Goal: Task Accomplishment & Management: Manage account settings

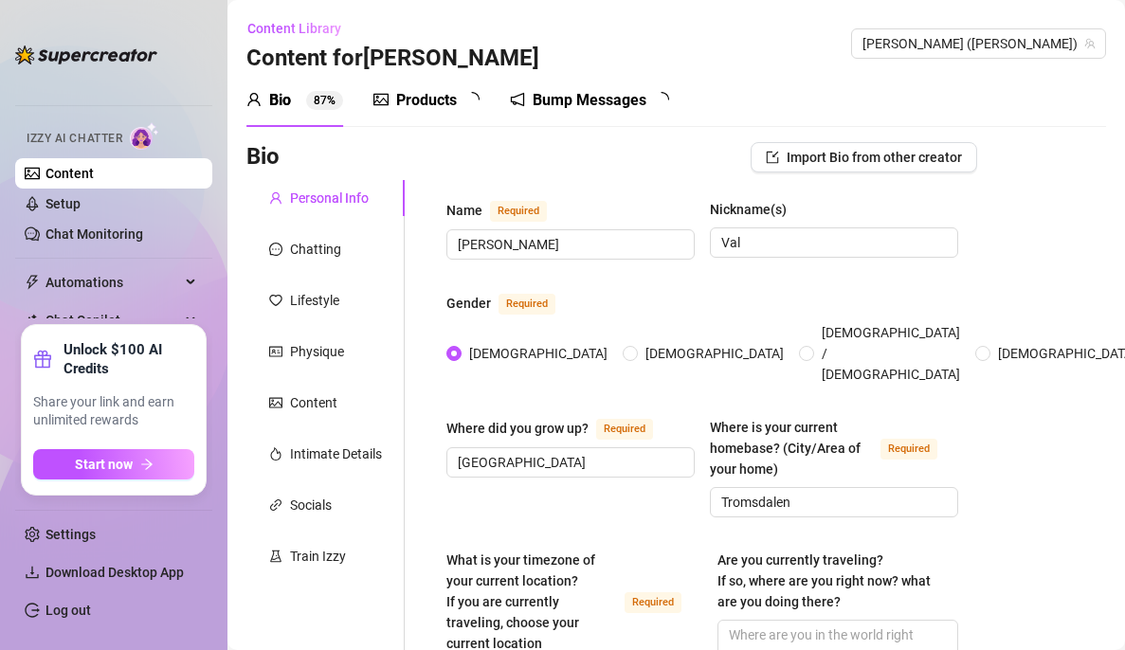
radio input "true"
type input "[DATE]"
click at [598, 107] on div "Bump Messages" at bounding box center [603, 100] width 114 height 23
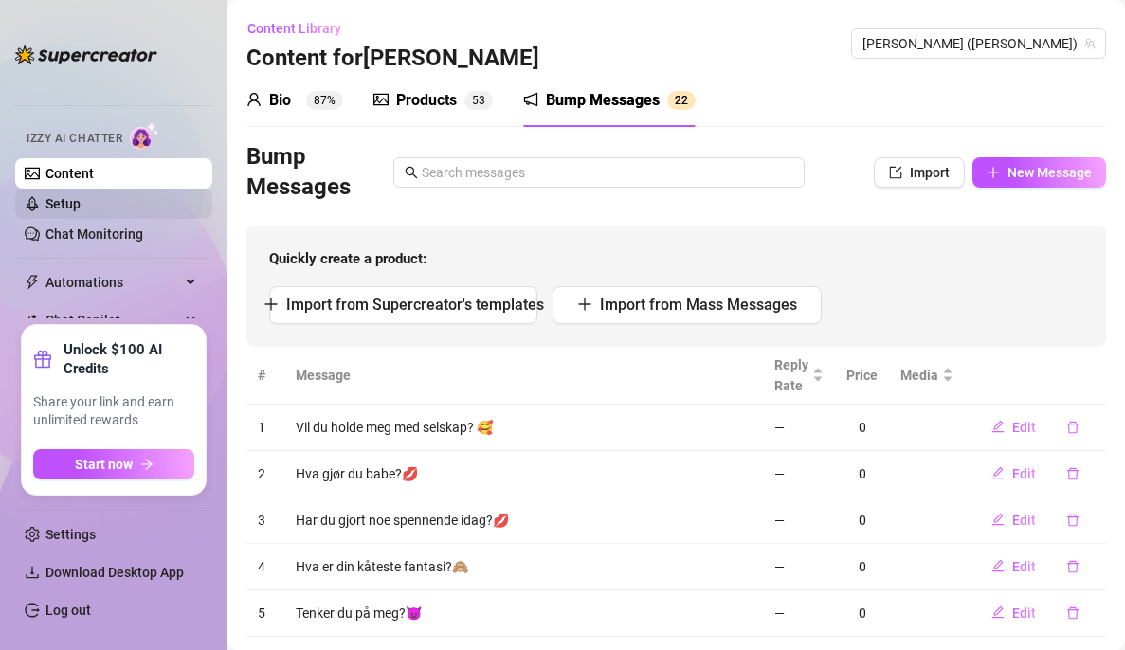
click at [52, 210] on link "Setup" at bounding box center [63, 203] width 35 height 15
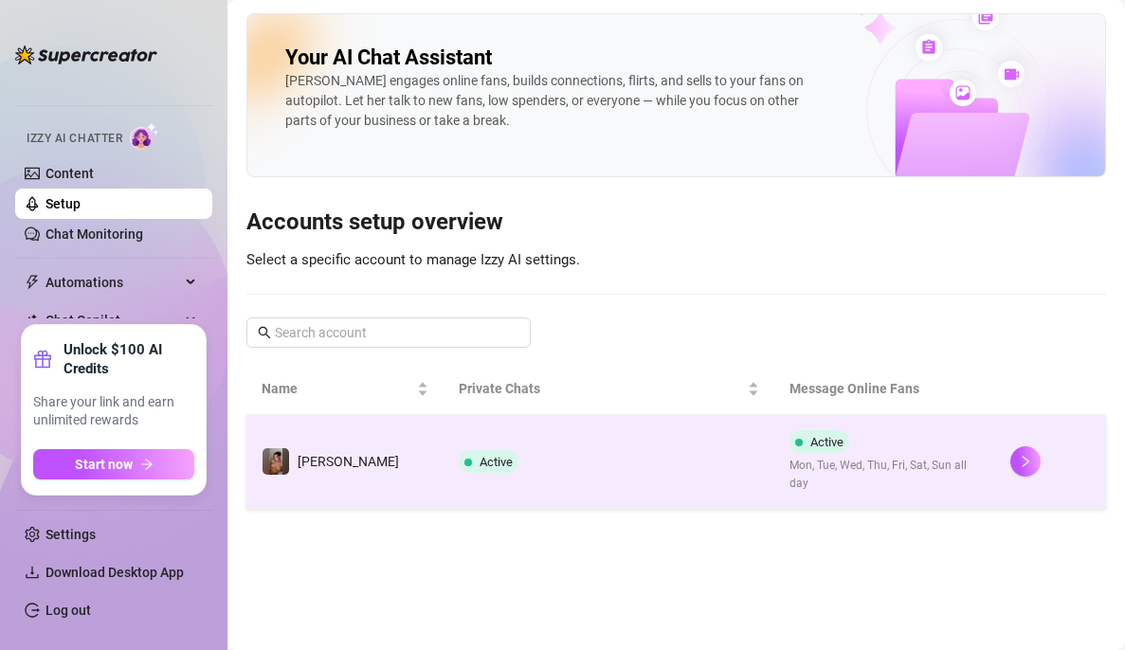
click at [713, 450] on td "Active" at bounding box center [610, 462] width 332 height 94
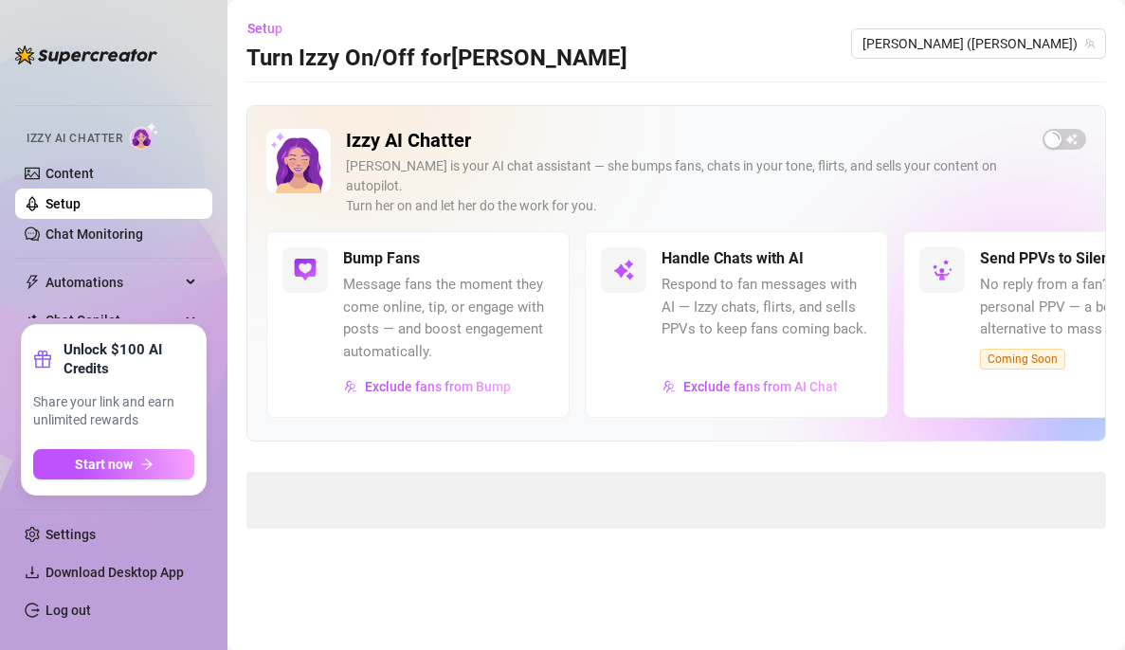
click at [462, 300] on span "Message fans the moment they come online, tip, or engage with posts — and boost…" at bounding box center [448, 318] width 210 height 89
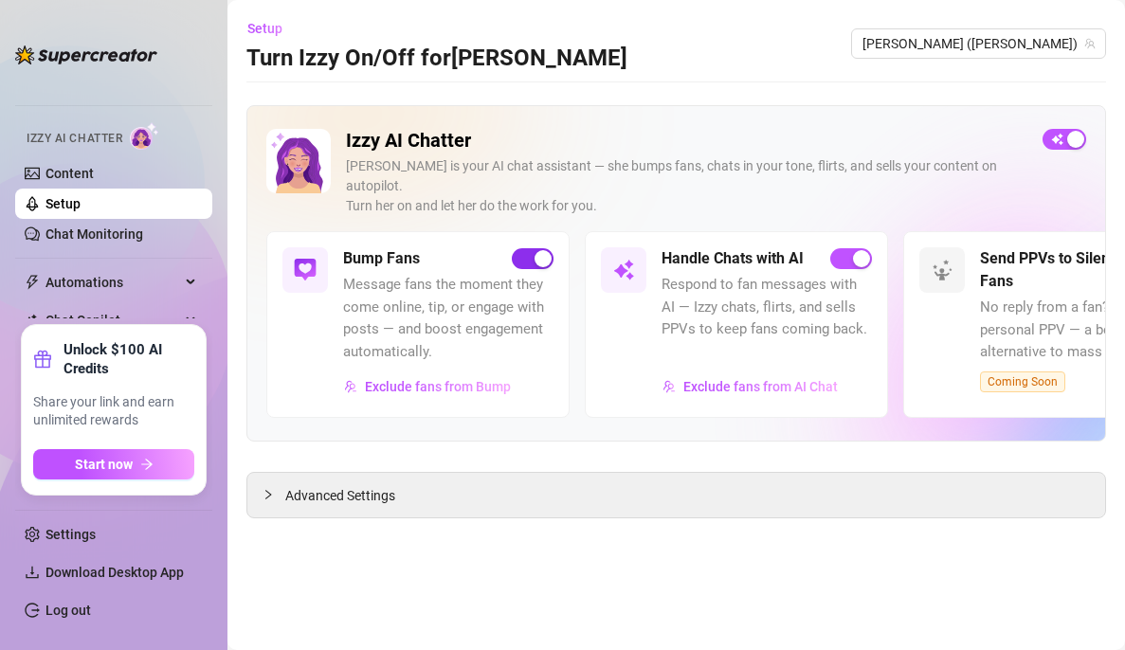
click at [543, 250] on div "button" at bounding box center [543, 258] width 17 height 17
